Goal: Task Accomplishment & Management: Manage account settings

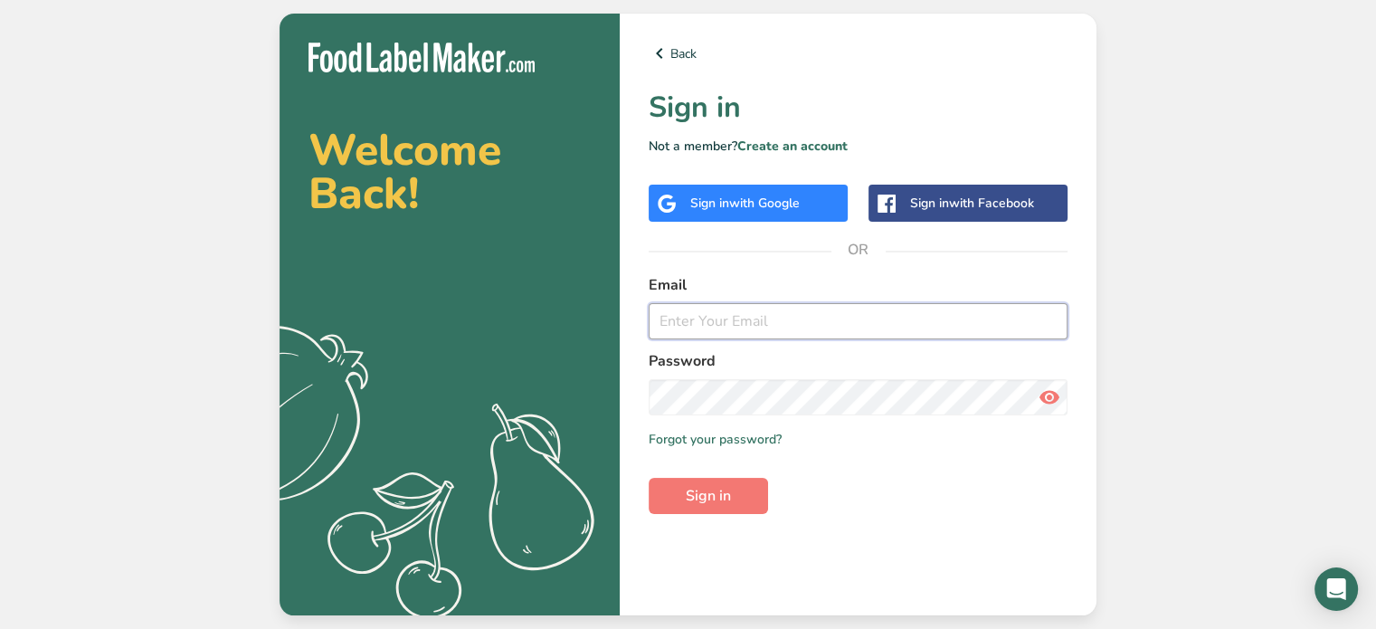
click at [888, 327] on input "email" at bounding box center [857, 321] width 419 height 36
type input "[PERSON_NAME][EMAIL_ADDRESS][DOMAIN_NAME]"
click at [728, 485] on span "Sign in" at bounding box center [707, 496] width 45 height 22
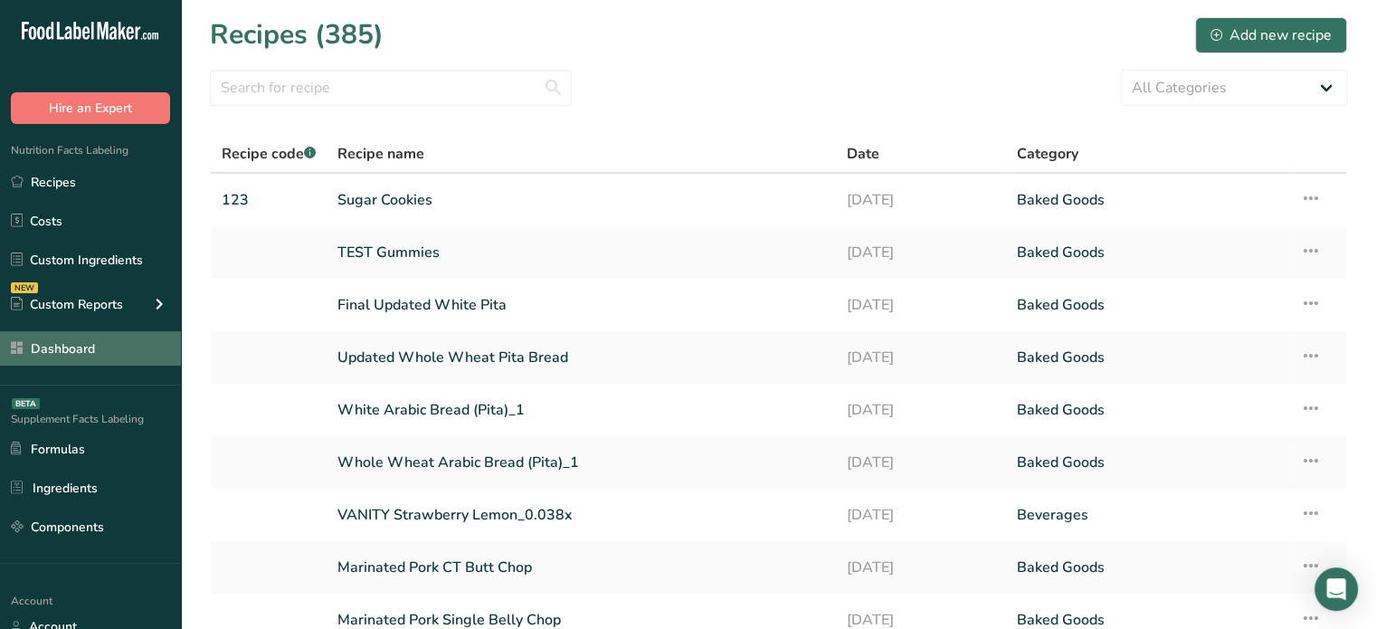
click at [114, 353] on link "Dashboard" at bounding box center [90, 348] width 181 height 34
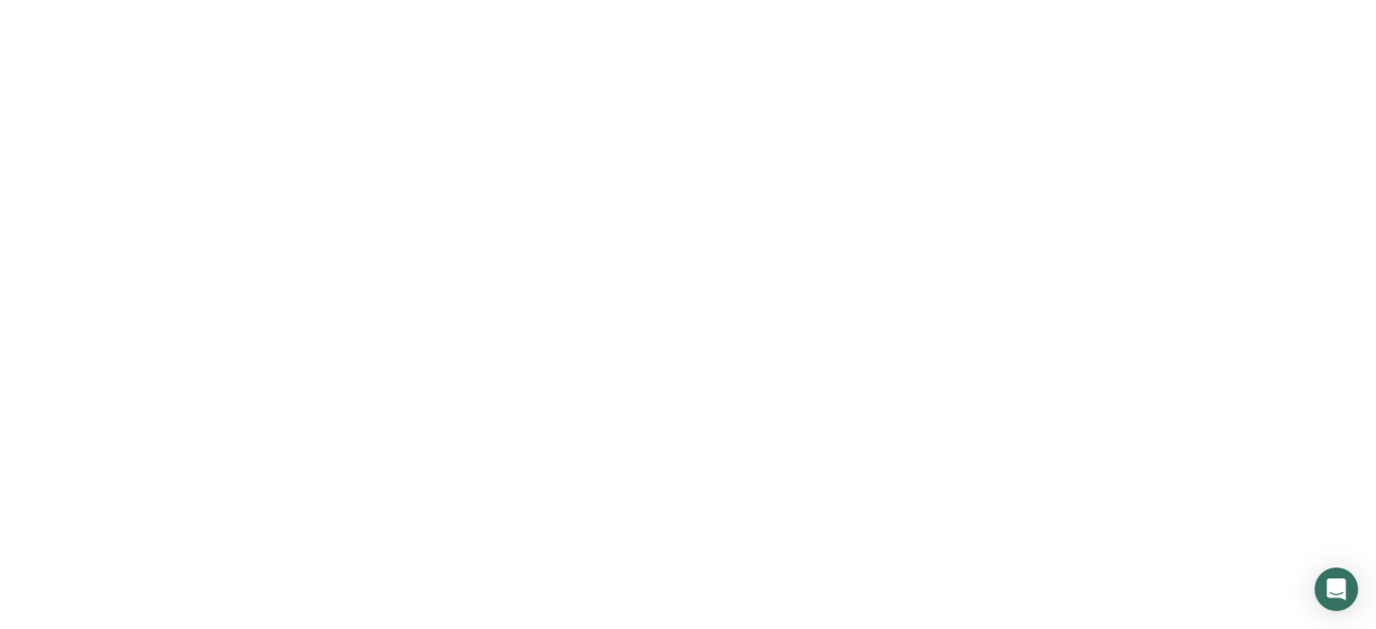
click at [114, 353] on link "Dashboard" at bounding box center [90, 348] width 181 height 34
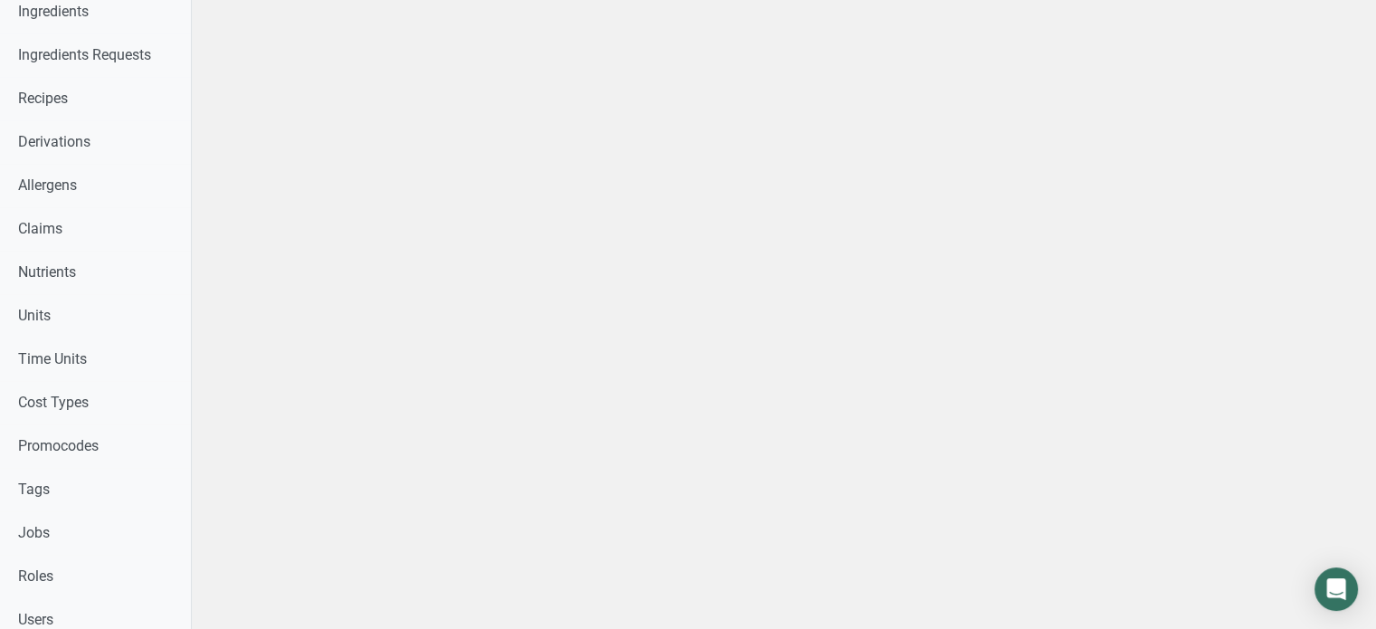
scroll to position [599, 0]
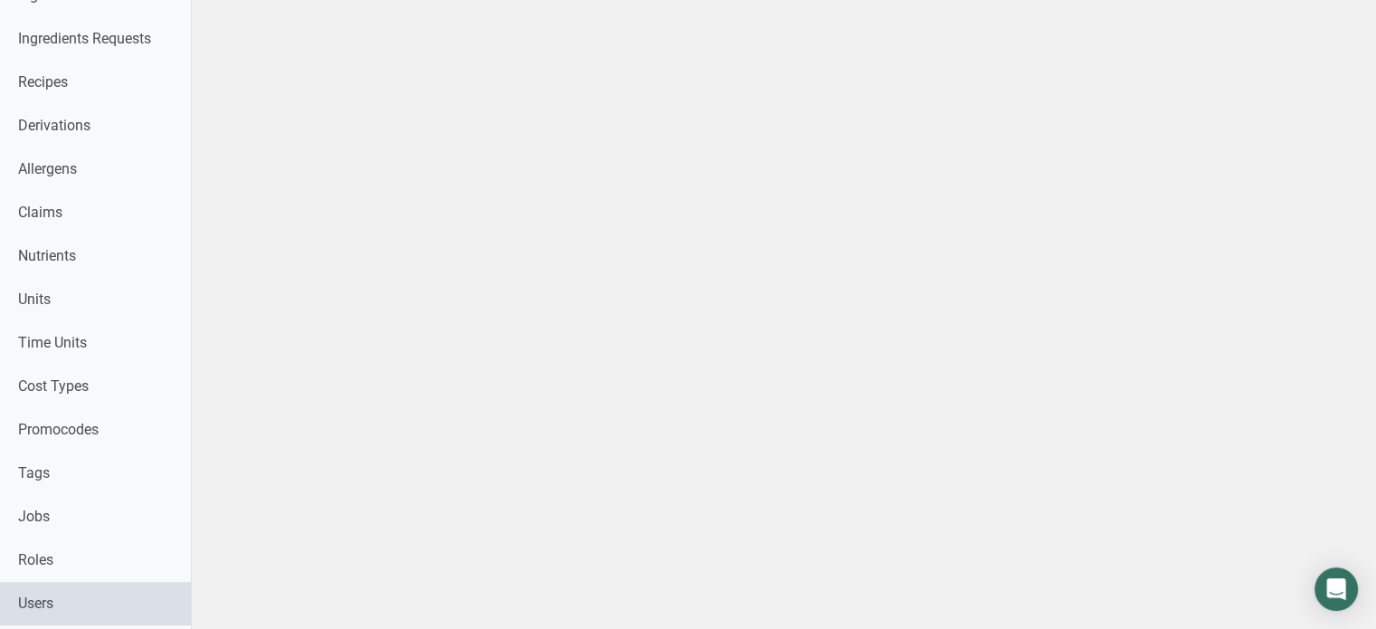
click at [84, 610] on link "Users" at bounding box center [95, 602] width 191 height 43
select select
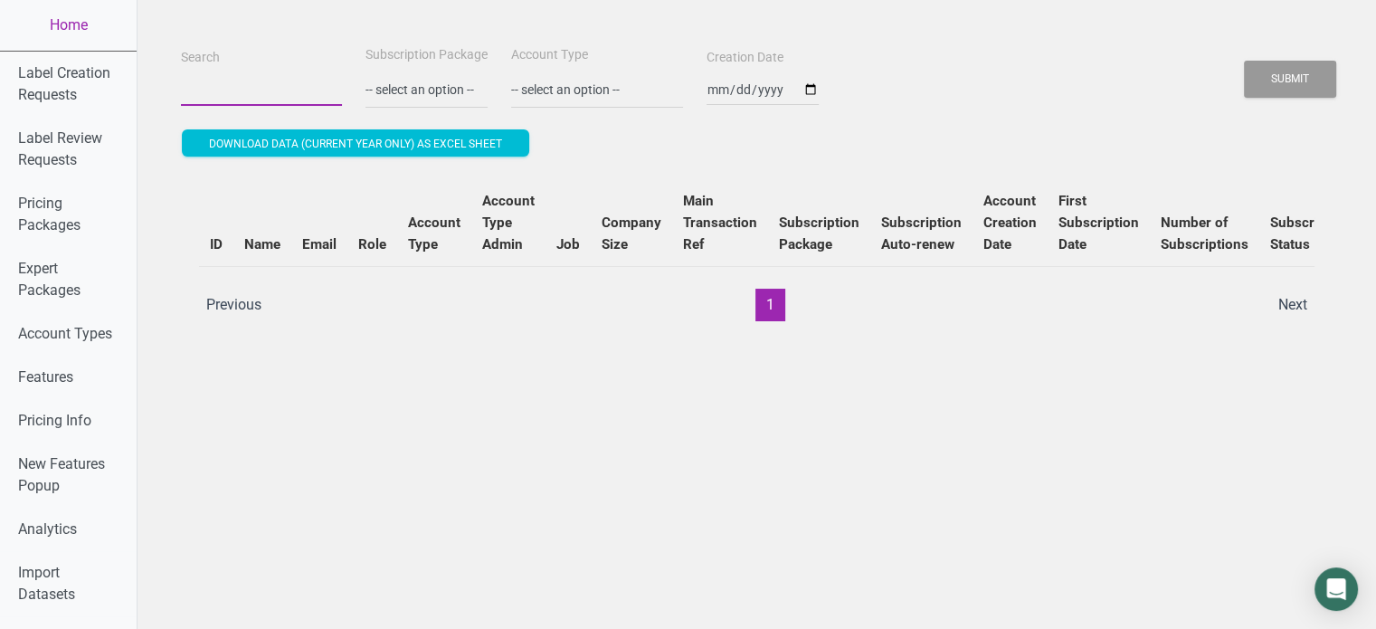
click at [294, 83] on input "Search" at bounding box center [261, 89] width 161 height 33
paste input "[EMAIL_ADDRESS][DOMAIN_NAME]"
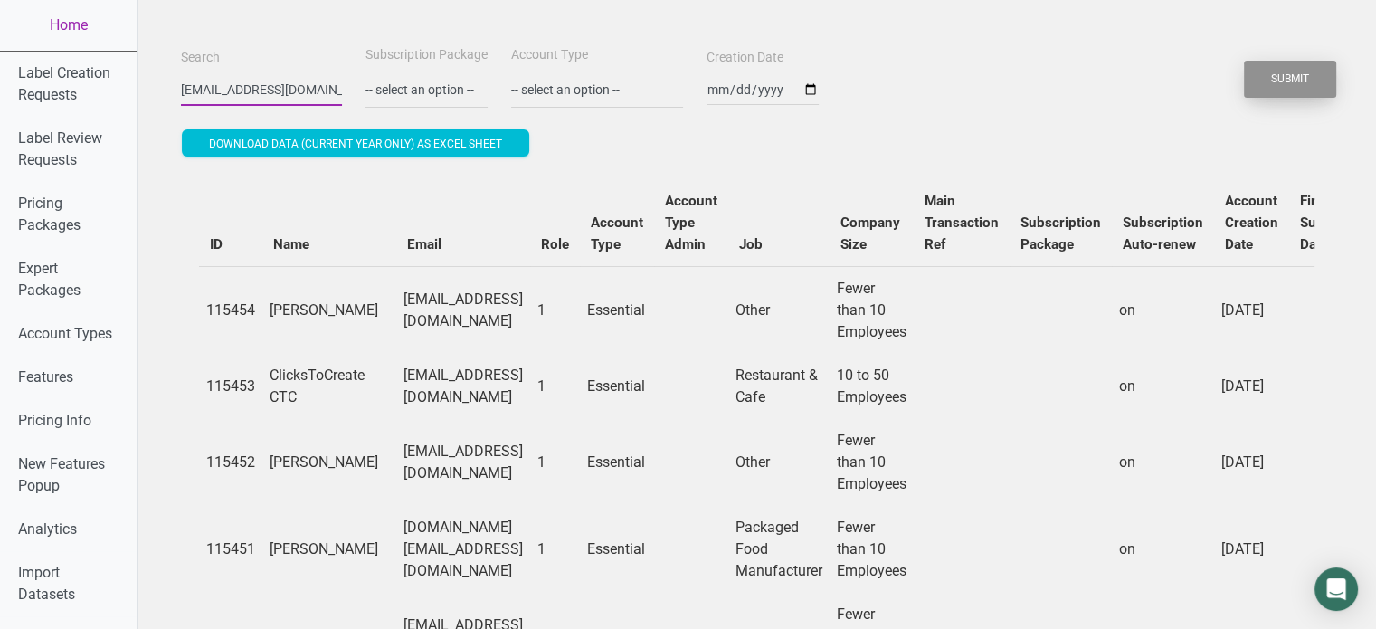
type input "[EMAIL_ADDRESS][DOMAIN_NAME]"
click at [1288, 92] on button "Submit" at bounding box center [1289, 79] width 92 height 37
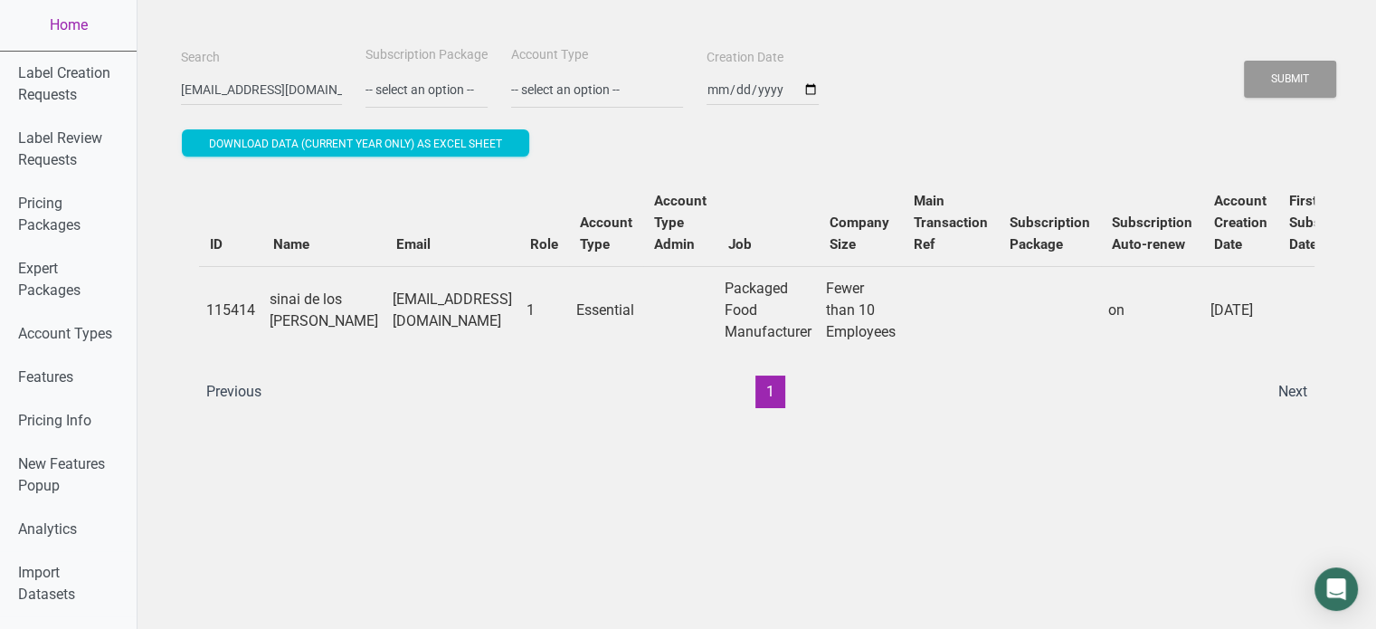
drag, startPoint x: 837, startPoint y: 422, endPoint x: 910, endPoint y: 437, distance: 73.8
click at [910, 408] on div "ID Name Email Role Account Type Account Type Admin Job Company Size Main Transa…" at bounding box center [756, 293] width 1115 height 229
